Goal: Check status: Check status

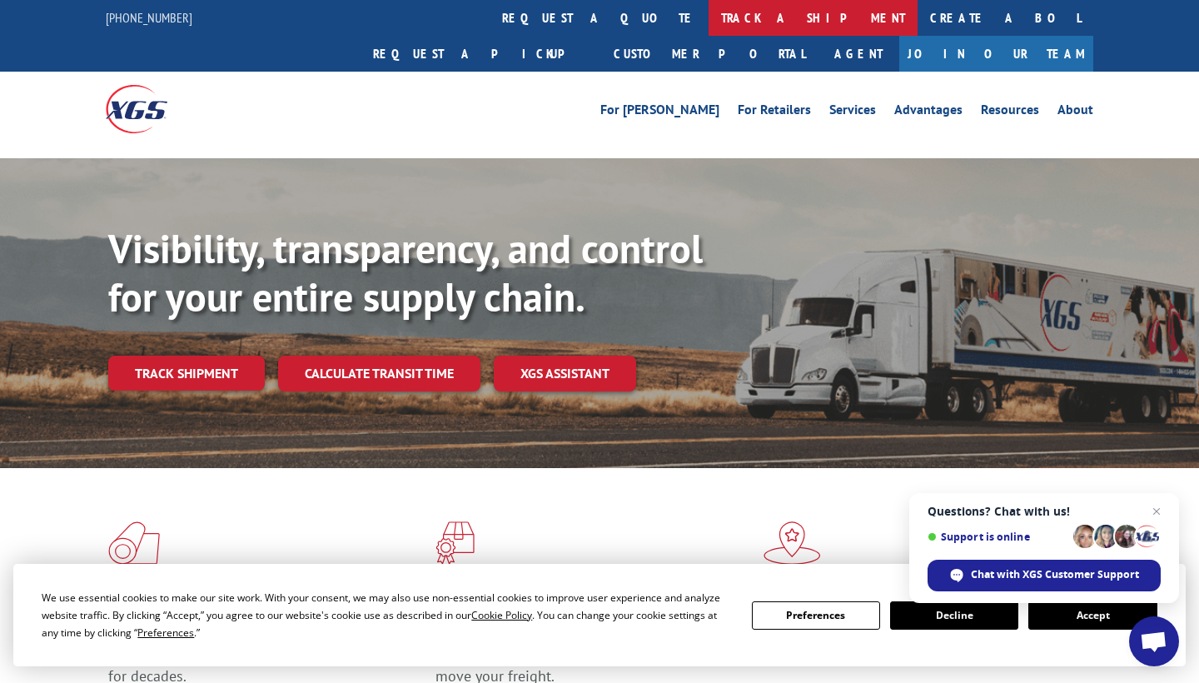
click at [708, 13] on link "track a shipment" at bounding box center [812, 18] width 209 height 36
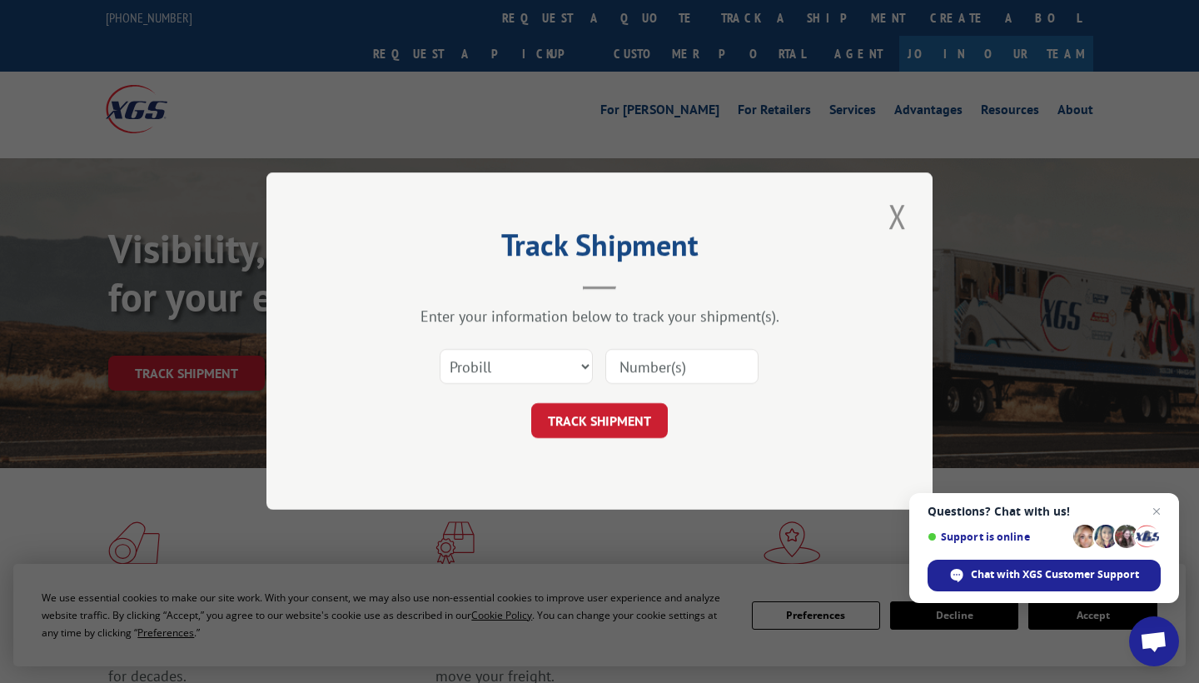
click at [637, 366] on input at bounding box center [681, 367] width 153 height 35
type input "361745"
click at [634, 422] on button "TRACK SHIPMENT" at bounding box center [599, 421] width 137 height 35
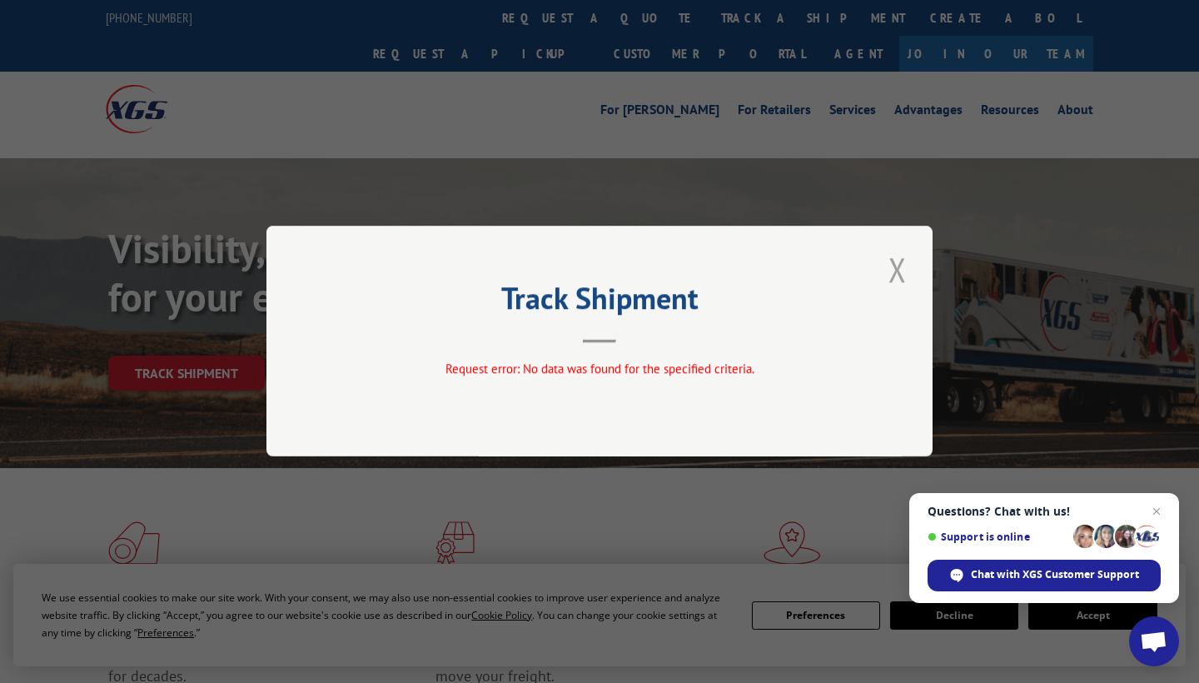
click at [898, 269] on button "Close modal" at bounding box center [897, 269] width 28 height 46
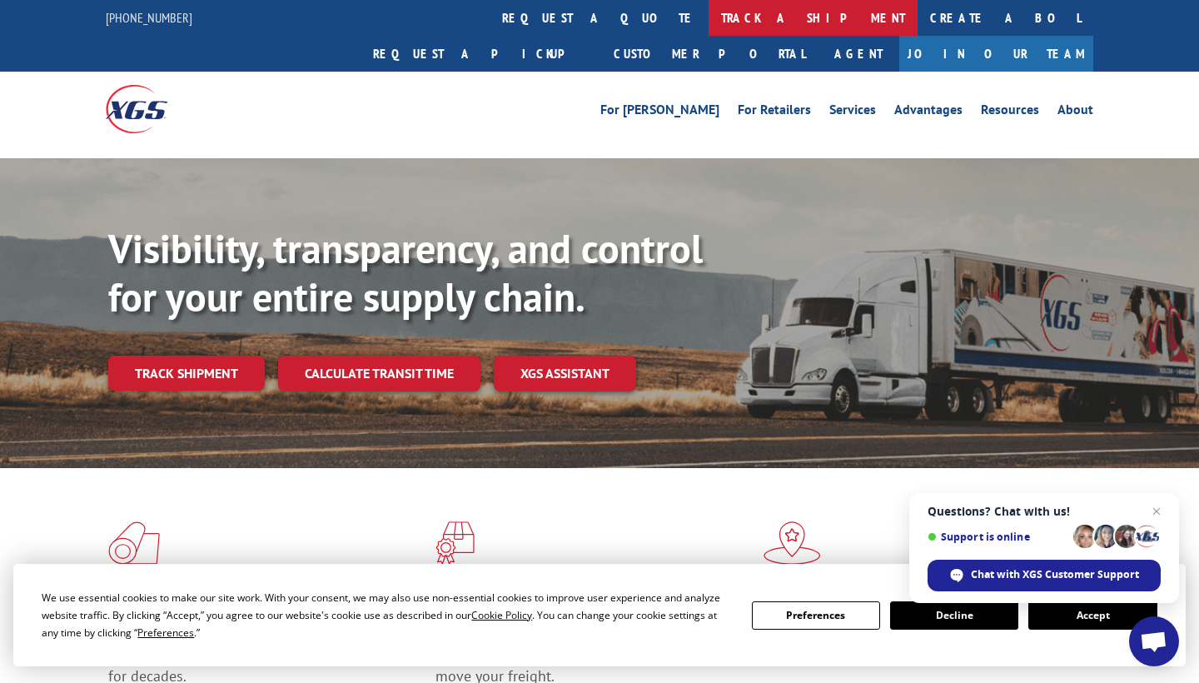
click at [708, 11] on link "track a shipment" at bounding box center [812, 18] width 209 height 36
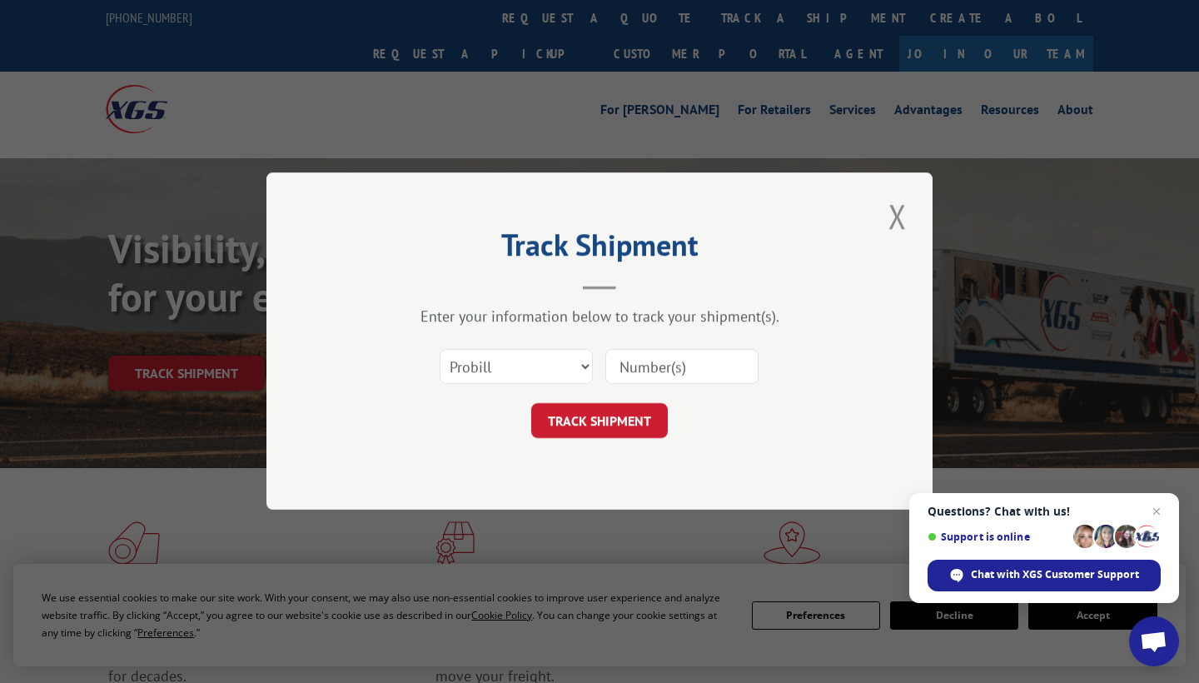
click at [623, 364] on input at bounding box center [681, 367] width 153 height 35
type input "361745"
click at [599, 420] on button "TRACK SHIPMENT" at bounding box center [599, 421] width 137 height 35
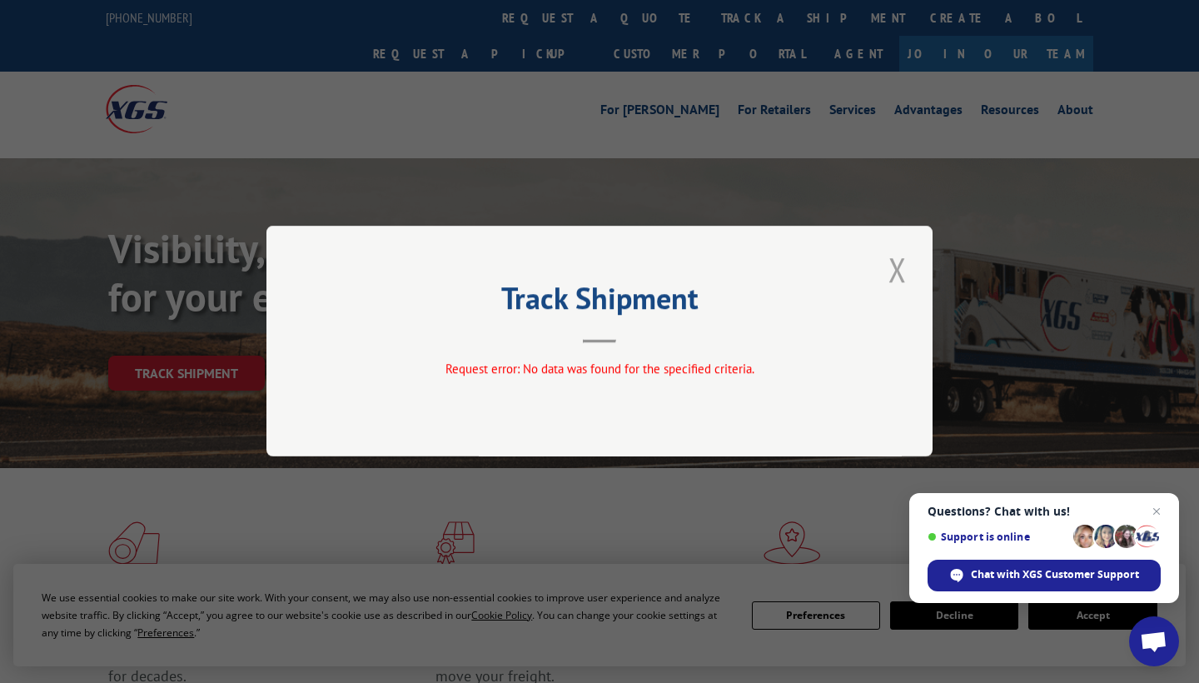
click at [892, 270] on button "Close modal" at bounding box center [897, 269] width 28 height 46
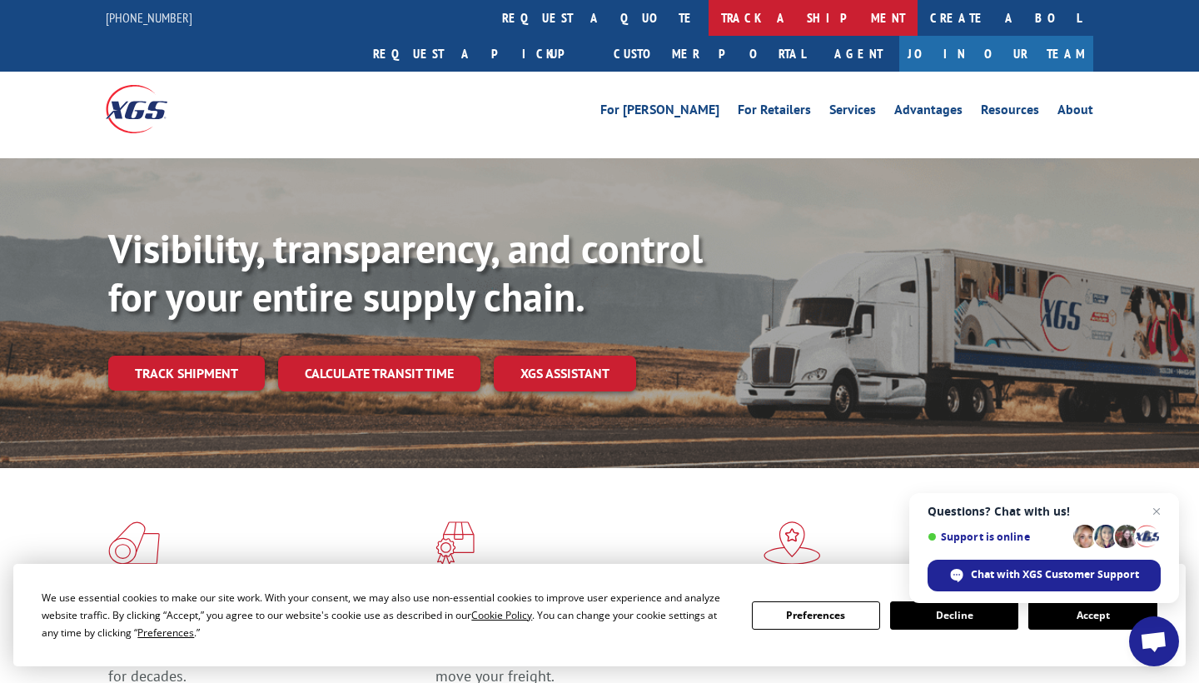
click at [708, 18] on link "track a shipment" at bounding box center [812, 18] width 209 height 36
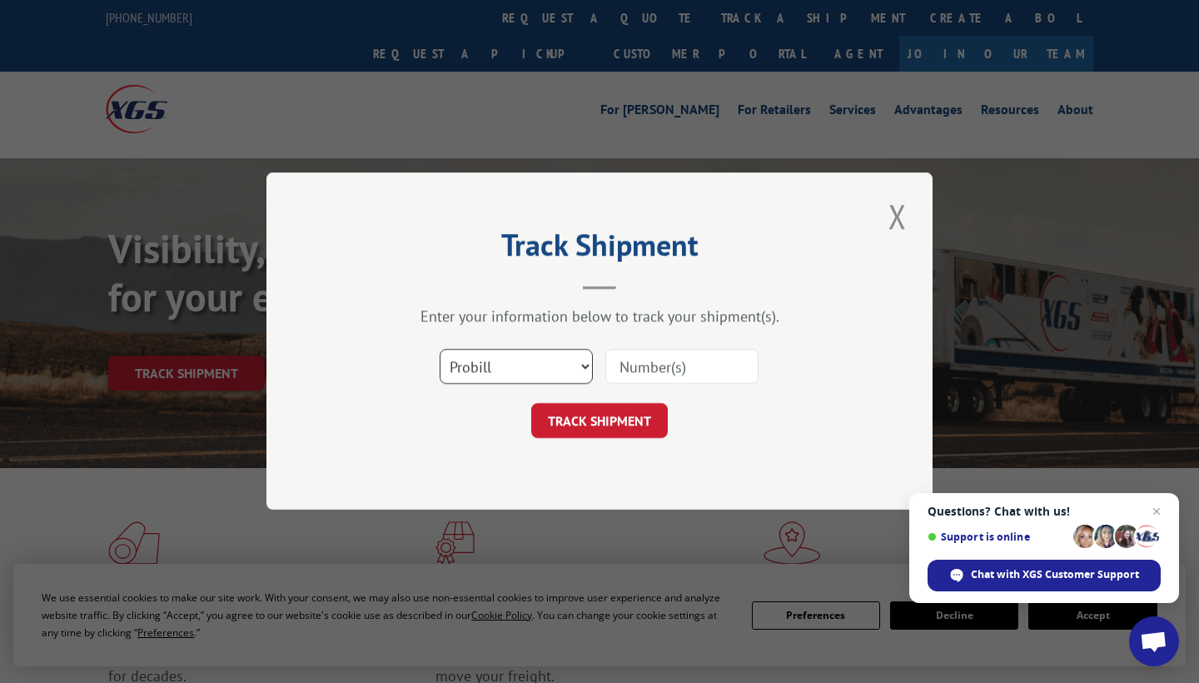
click at [583, 370] on select "Select category... Probill BOL PO" at bounding box center [516, 367] width 153 height 35
select select "bol"
click at [647, 368] on input at bounding box center [681, 367] width 153 height 35
type input "361745"
click at [611, 413] on button "TRACK SHIPMENT" at bounding box center [599, 421] width 137 height 35
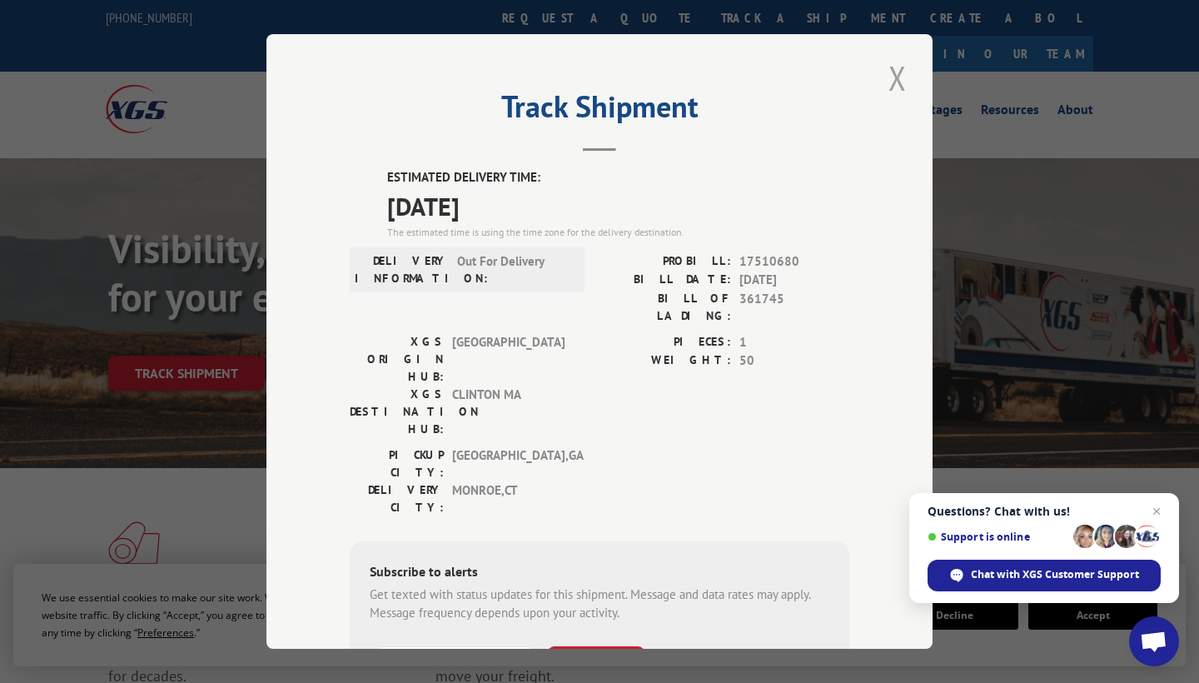
click at [894, 75] on button "Close modal" at bounding box center [897, 78] width 28 height 46
